Goal: Check status

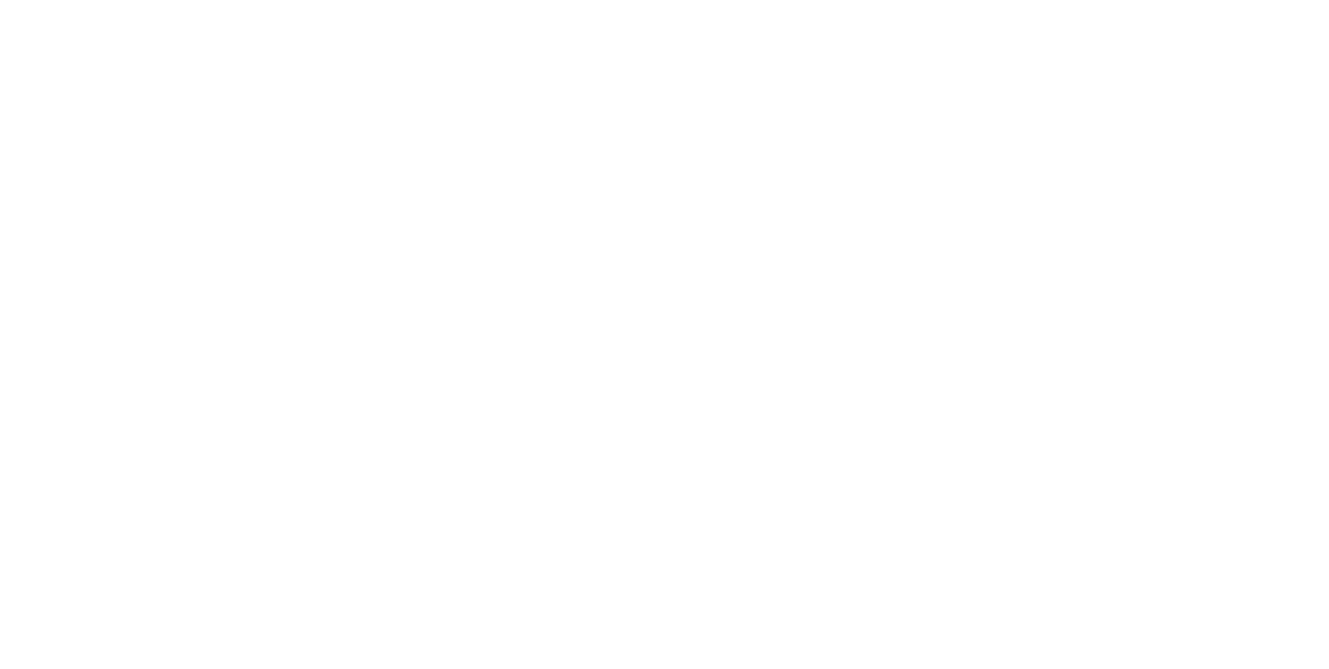
click at [861, 0] on html at bounding box center [664, 0] width 1329 height 0
